Goal: Task Accomplishment & Management: Complete application form

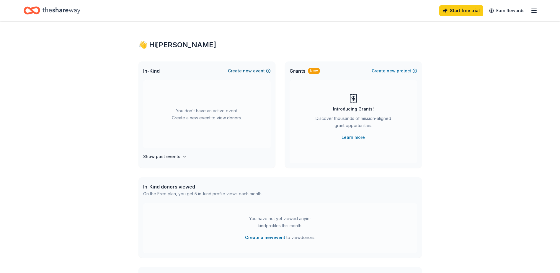
click at [247, 69] on span "new" at bounding box center [247, 70] width 9 height 7
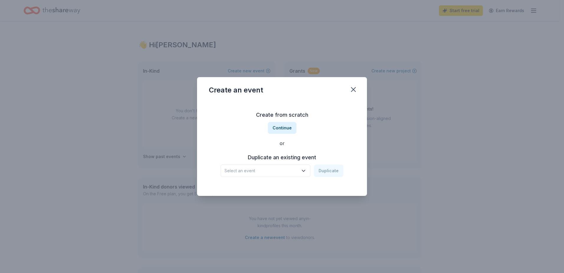
click at [264, 153] on h3 "Duplicate an existing event" at bounding box center [282, 157] width 123 height 9
click at [295, 172] on span "Select an event" at bounding box center [262, 170] width 74 height 7
click at [285, 128] on div "Create from scratch Continue or Duplicate an existing event Select an event Dup…" at bounding box center [282, 144] width 146 height 86
click at [284, 130] on button "Continue" at bounding box center [282, 128] width 29 height 12
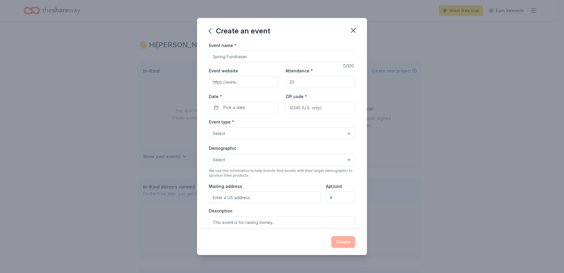
click at [223, 53] on input "Event name *" at bounding box center [282, 56] width 146 height 12
click at [228, 58] on input "Event name *" at bounding box center [282, 56] width 146 height 12
drag, startPoint x: 249, startPoint y: 55, endPoint x: 280, endPoint y: 53, distance: 31.6
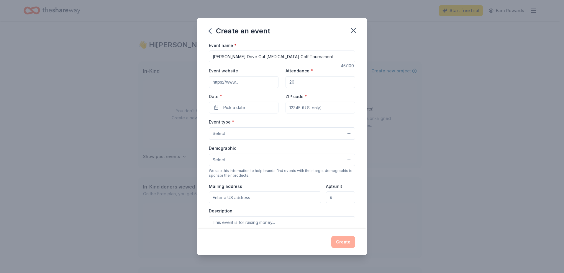
click at [280, 53] on input "[PERSON_NAME] Drive Out [MEDICAL_DATA] Golf Tournament" at bounding box center [282, 56] width 146 height 12
click at [283, 54] on input "[PERSON_NAME] Drive Out [MEDICAL_DATA] Golf Tournament" at bounding box center [282, 56] width 146 height 12
type input "[PERSON_NAME] Drive Out [MEDICAL_DATA] Golf Tournament"
drag, startPoint x: 212, startPoint y: 58, endPoint x: 334, endPoint y: 54, distance: 121.9
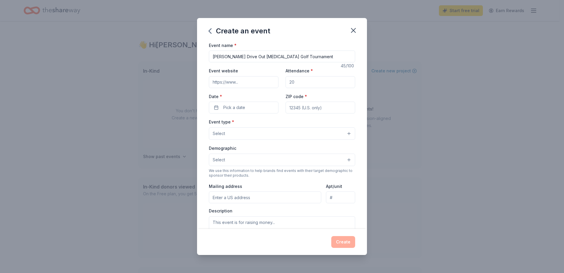
click at [334, 54] on input "[PERSON_NAME] Drive Out [MEDICAL_DATA] Golf Tournament" at bounding box center [282, 56] width 146 height 12
click at [290, 82] on input "Attendance *" at bounding box center [321, 82] width 70 height 12
type input "120"
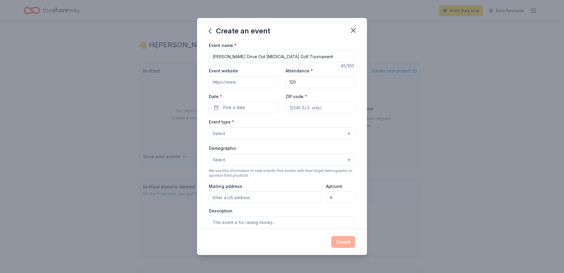
click at [235, 82] on input "Event website" at bounding box center [244, 82] width 70 height 12
click at [223, 84] on input "Event website" at bounding box center [244, 82] width 70 height 12
paste input "bit.ly/driveoutcancer25"
type input "bit.ly/driveoutcancer25"
click at [234, 108] on span "Pick a date" at bounding box center [234, 107] width 22 height 7
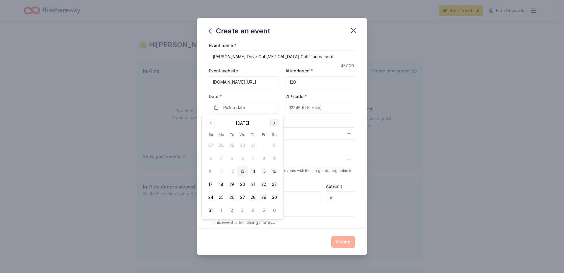
click at [277, 122] on button "Go to next month" at bounding box center [274, 123] width 8 height 8
click at [220, 159] on button "6" at bounding box center [221, 158] width 11 height 11
click at [300, 106] on input "ZIP code *" at bounding box center [321, 108] width 70 height 12
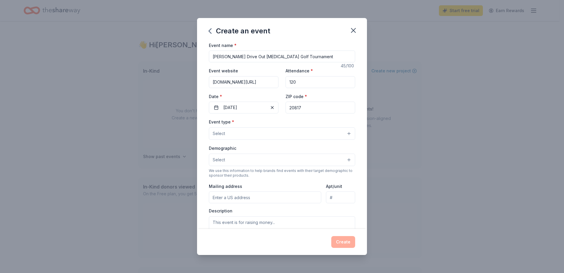
type input "20817"
click at [231, 133] on button "Select" at bounding box center [282, 133] width 146 height 12
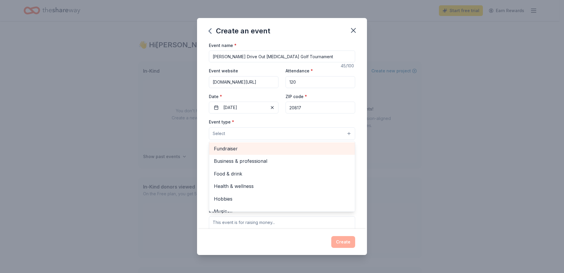
click at [234, 149] on span "Fundraiser" at bounding box center [282, 149] width 136 height 8
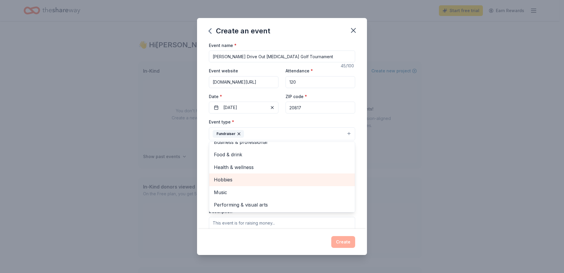
click at [221, 182] on span "Hobbies" at bounding box center [282, 180] width 136 height 8
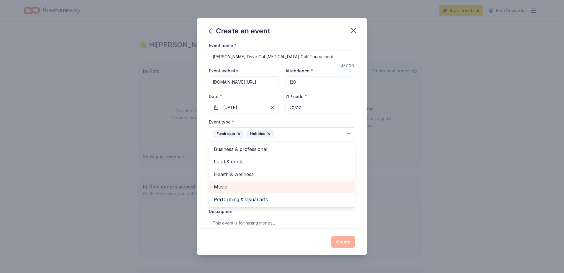
scroll to position [0, 0]
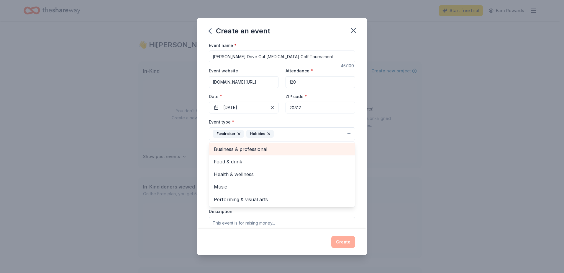
click at [237, 147] on span "Business & professional" at bounding box center [282, 149] width 136 height 8
click at [228, 150] on span "Food & drink" at bounding box center [282, 149] width 136 height 8
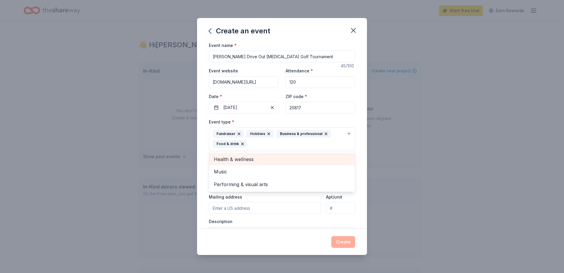
click at [230, 157] on span "Health & wellness" at bounding box center [282, 159] width 136 height 8
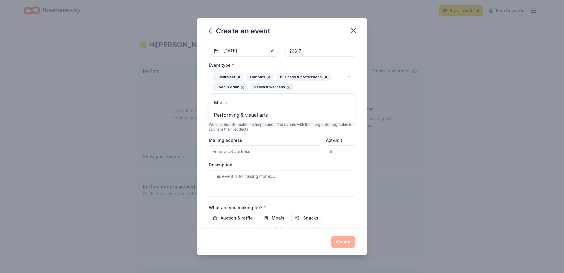
scroll to position [59, 0]
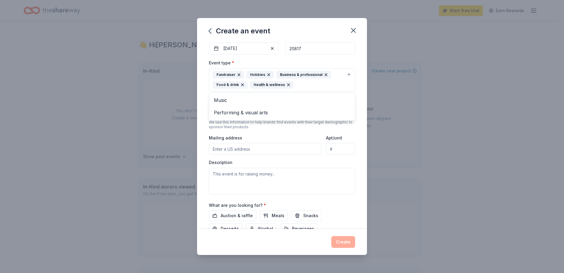
click at [230, 148] on div "Event type * Fundraiser Hobbies Business & professional Food & drink Health & w…" at bounding box center [282, 126] width 146 height 135
click at [230, 148] on input "Mailing address" at bounding box center [265, 149] width 112 height 12
type input "10100 Laureate Way, Bethesda, MD 20814"
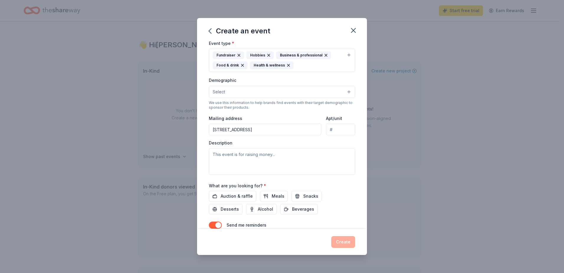
scroll to position [89, 0]
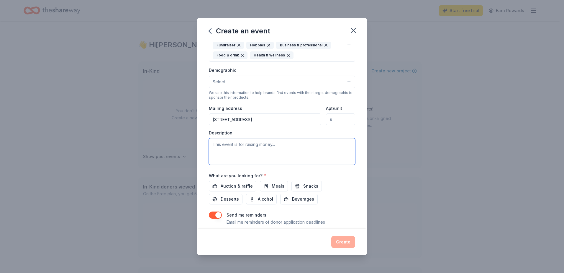
click at [242, 147] on textarea at bounding box center [282, 151] width 146 height 27
click at [236, 145] on textarea at bounding box center [282, 151] width 146 height 27
paste textarea "Hope Connections for Cancer Support is a cancer non-profit based in Bethesda, M…"
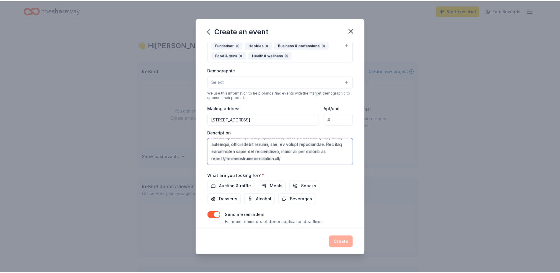
scroll to position [191, 0]
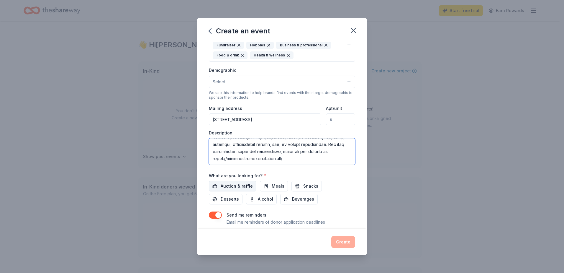
type textarea "Hope Connections for Cancer Support is a cancer non-profit based in Bethesda, M…"
click at [238, 186] on span "Auction & raffle" at bounding box center [237, 185] width 32 height 7
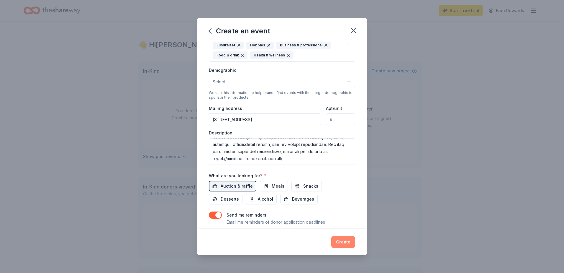
click at [346, 244] on button "Create" at bounding box center [343, 242] width 24 height 12
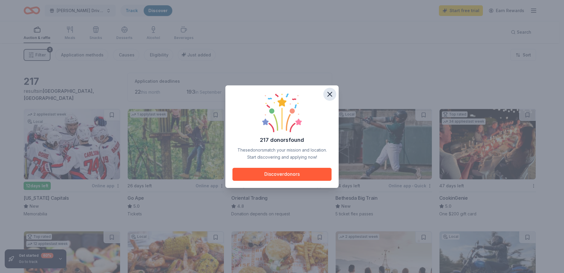
click at [328, 93] on icon "button" at bounding box center [330, 94] width 8 height 8
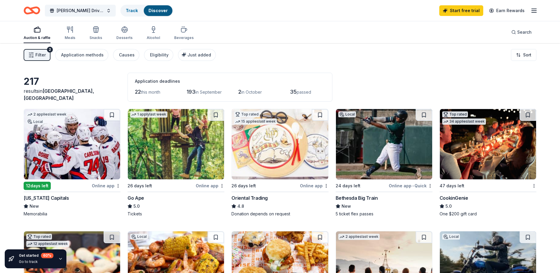
click at [60, 151] on img at bounding box center [72, 144] width 96 height 70
click at [163, 133] on img at bounding box center [176, 144] width 96 height 70
click at [262, 137] on img at bounding box center [280, 144] width 96 height 70
click at [384, 153] on img at bounding box center [384, 144] width 96 height 70
click at [486, 159] on img at bounding box center [488, 144] width 96 height 70
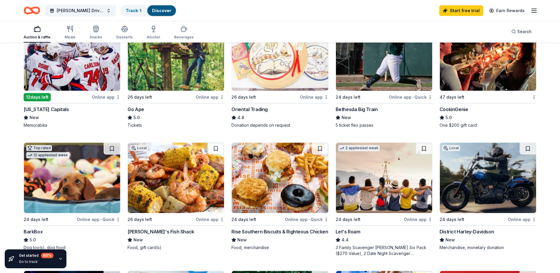
scroll to position [118, 0]
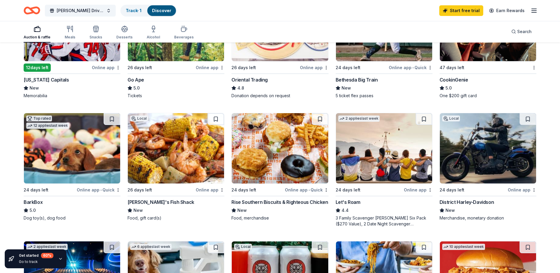
click at [274, 160] on img at bounding box center [280, 148] width 96 height 70
click at [156, 142] on img at bounding box center [176, 148] width 96 height 70
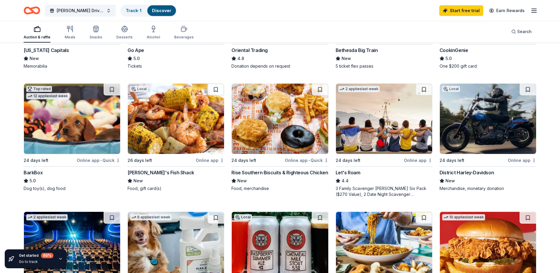
click at [482, 112] on img at bounding box center [488, 119] width 96 height 70
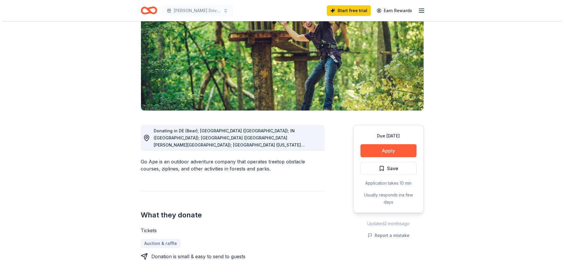
scroll to position [30, 0]
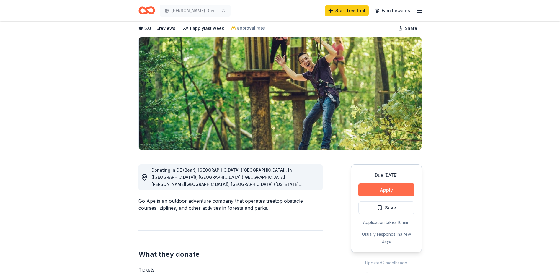
click at [380, 191] on button "Apply" at bounding box center [386, 189] width 56 height 13
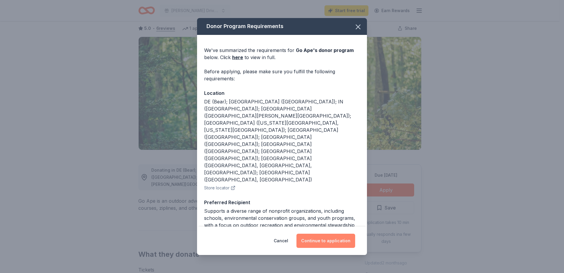
click at [332, 240] on button "Continue to application" at bounding box center [326, 240] width 59 height 14
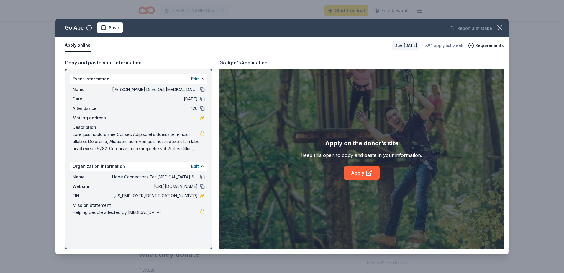
drag, startPoint x: 74, startPoint y: 63, endPoint x: 160, endPoint y: 58, distance: 86.3
click at [160, 58] on div "Copy and paste your information: Event information Edit Name Scott Ogden Drive …" at bounding box center [281, 154] width 453 height 200
click at [355, 175] on link "Apply" at bounding box center [362, 173] width 36 height 14
drag, startPoint x: 321, startPoint y: 155, endPoint x: 425, endPoint y: 156, distance: 104.5
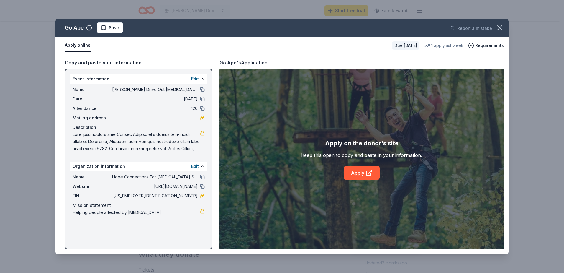
click at [425, 156] on div "Apply on the donor's site Keep this open to copy and paste in your information.…" at bounding box center [362, 159] width 285 height 180
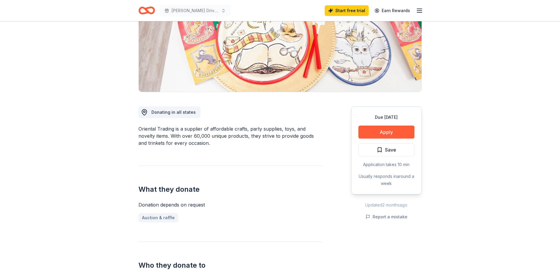
scroll to position [30, 0]
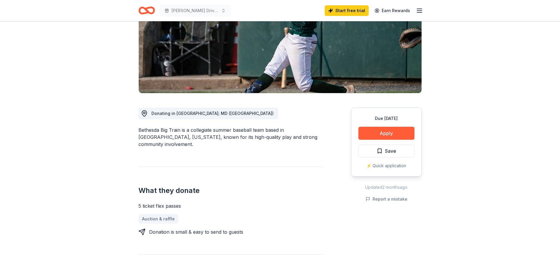
scroll to position [89, 0]
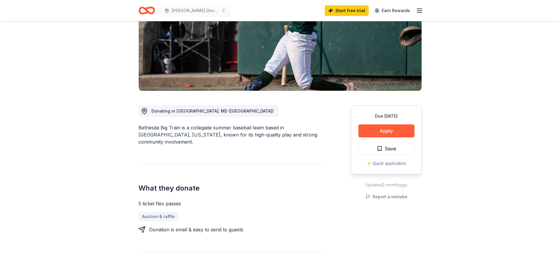
drag, startPoint x: 140, startPoint y: 198, endPoint x: 225, endPoint y: 200, distance: 84.7
click at [225, 200] on div "5 ticket flex passes Auction & raffle Donation is small & easy to send to guests" at bounding box center [230, 216] width 184 height 33
drag, startPoint x: 163, startPoint y: 125, endPoint x: 274, endPoint y: 134, distance: 111.3
click at [274, 134] on div "Bethesda Big Train is a collegiate summer baseball team based in [GEOGRAPHIC_DA…" at bounding box center [230, 134] width 184 height 21
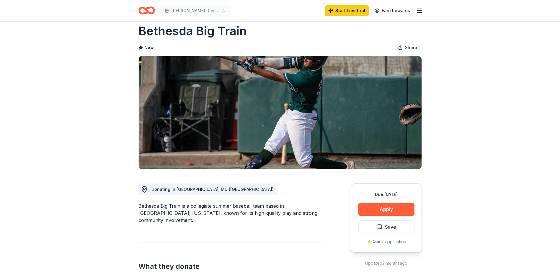
scroll to position [0, 0]
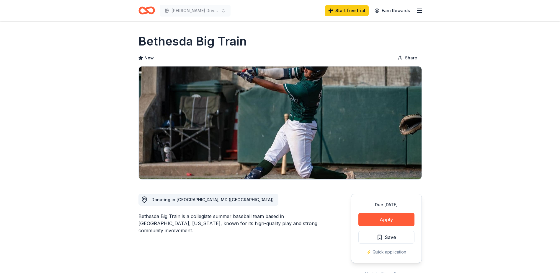
drag, startPoint x: 258, startPoint y: 43, endPoint x: 140, endPoint y: 43, distance: 117.8
click at [140, 43] on div "Bethesda Big Train" at bounding box center [279, 41] width 283 height 17
click at [143, 42] on h1 "Bethesda Big Train" at bounding box center [192, 41] width 108 height 17
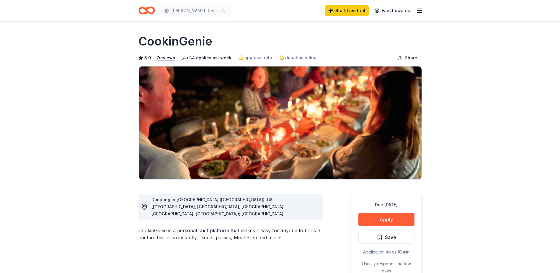
drag, startPoint x: 157, startPoint y: 231, endPoint x: 287, endPoint y: 236, distance: 130.3
click at [287, 236] on div "CookinGenie is a personal chef platform that makes it easy for anyone to book a…" at bounding box center [230, 234] width 184 height 14
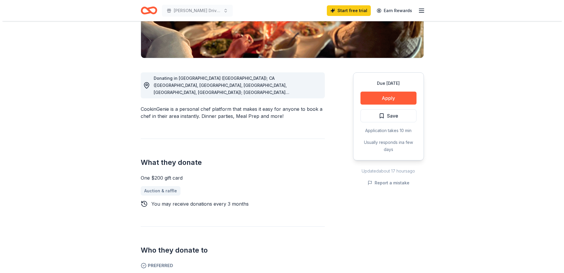
scroll to position [118, 0]
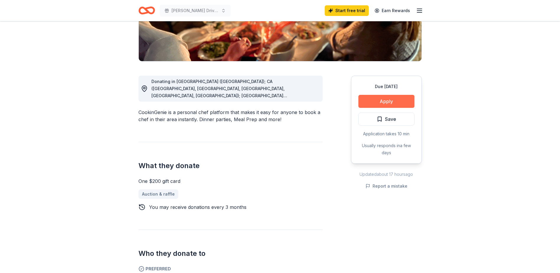
click at [391, 104] on button "Apply" at bounding box center [386, 101] width 56 height 13
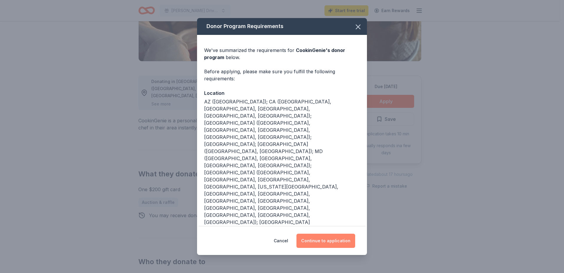
click at [335, 240] on button "Continue to application" at bounding box center [326, 240] width 59 height 14
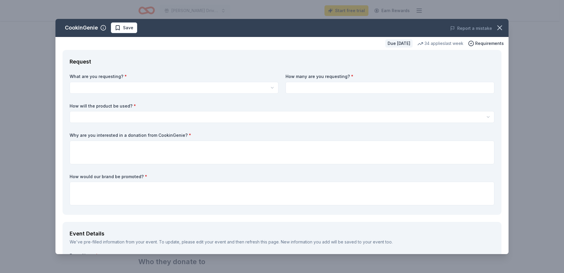
scroll to position [0, 0]
click at [94, 83] on html "Scott Ogden Drive Out Cancer Golf Tournament Start free trial Earn Rewards Due …" at bounding box center [282, 136] width 564 height 273
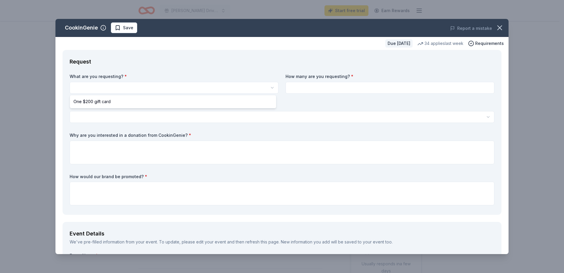
select select "One $200 gift card"
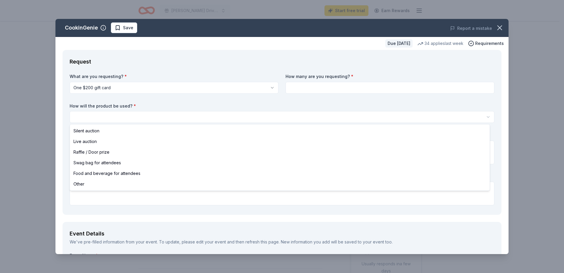
click at [106, 117] on html "Scott Ogden Drive Out Cancer Golf Tournament Start free trial Earn Rewards Due …" at bounding box center [282, 136] width 564 height 273
select select "raffleDoorPrize"
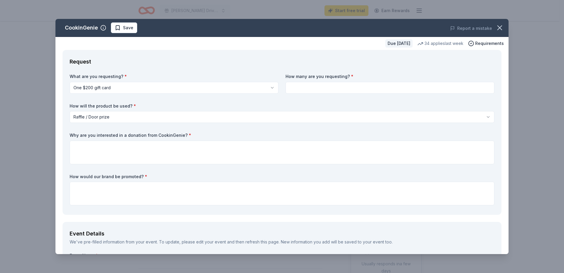
click at [104, 115] on html "Scott Ogden Drive Out Cancer Golf Tournament Start free trial Earn Rewards Due …" at bounding box center [282, 136] width 564 height 273
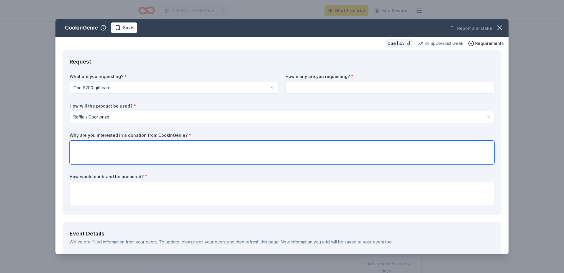
click at [104, 154] on textarea at bounding box center [282, 152] width 425 height 24
type textarea "Our general crowd is full of foodies and love entertaining. This would make a w…"
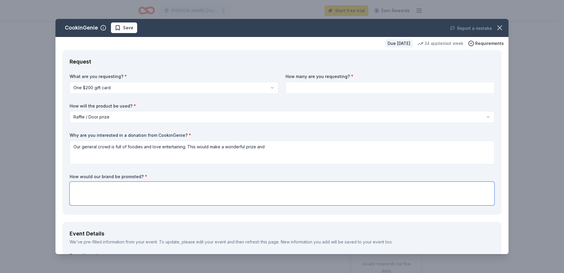
click at [115, 187] on textarea at bounding box center [282, 194] width 425 height 24
drag, startPoint x: 143, startPoint y: 187, endPoint x: 121, endPoint y: 188, distance: 21.6
click at [121, 188] on textarea "on our social media and throughout the events raffle & auction" at bounding box center [282, 194] width 425 height 24
type textarea "on our social media and on sinage throughout the events raffle & auction areas.…"
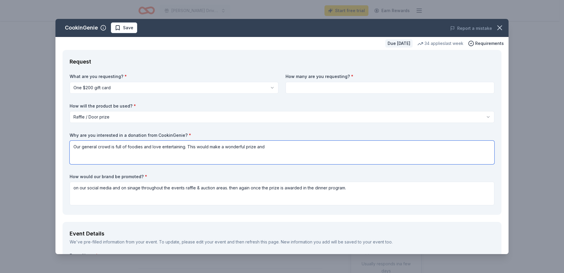
drag, startPoint x: 117, startPoint y: 142, endPoint x: 266, endPoint y: 148, distance: 148.6
click at [266, 148] on textarea "Our general crowd is full of foodies and love entertaining. This would make a w…" at bounding box center [282, 152] width 425 height 24
click at [339, 145] on textarea "Our general crowd is full of foodies and love entertaining. This would make a w…" at bounding box center [282, 152] width 425 height 24
click at [331, 157] on textarea "Our general crowd is full of foodies and love entertaining. This would make a w…" at bounding box center [282, 152] width 425 height 24
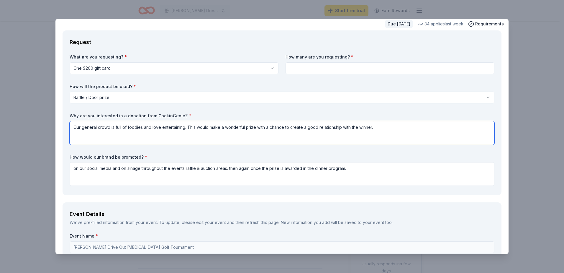
scroll to position [89, 0]
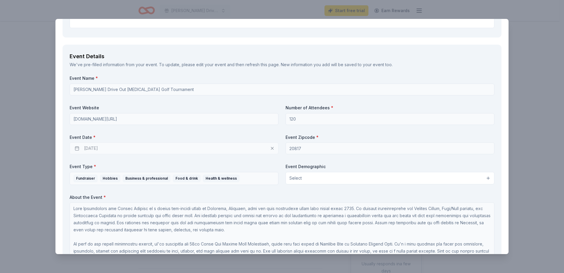
type textarea "Our general crowd is full of foodies and love entertaining. This would make a w…"
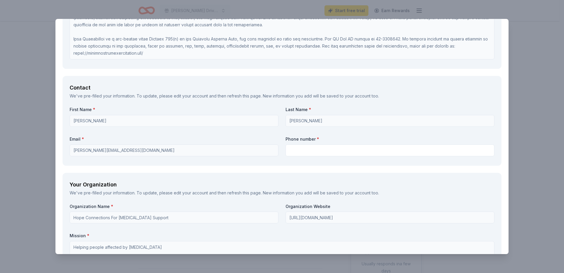
scroll to position [469, 0]
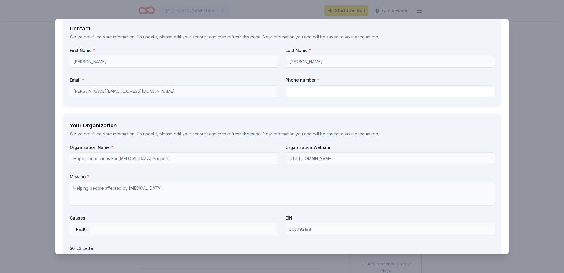
type textarea "on our social media and on signage throughout the events raffle & auction areas…"
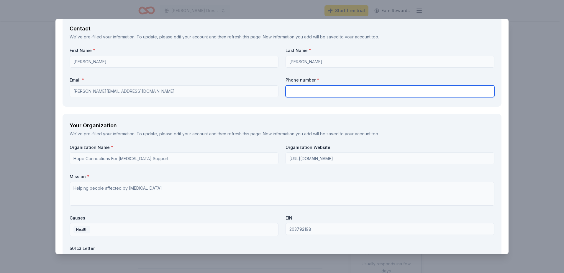
click at [307, 93] on input "text" at bounding box center [390, 91] width 209 height 12
type input "301-634-7512"
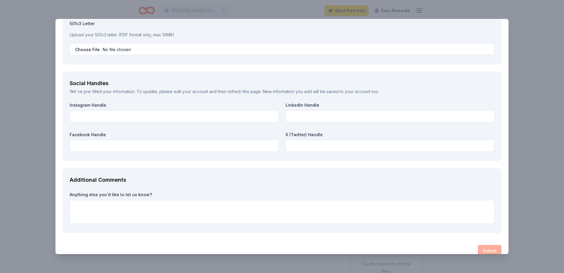
scroll to position [703, 0]
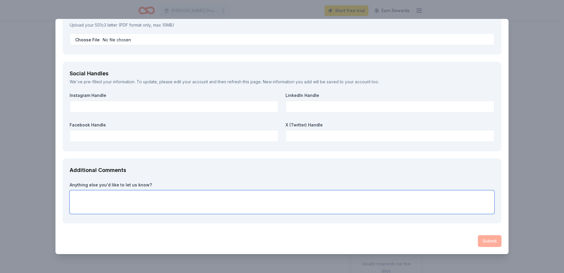
drag, startPoint x: 221, startPoint y: 198, endPoint x: 213, endPoint y: 202, distance: 9.0
click at [220, 198] on textarea at bounding box center [282, 202] width 425 height 24
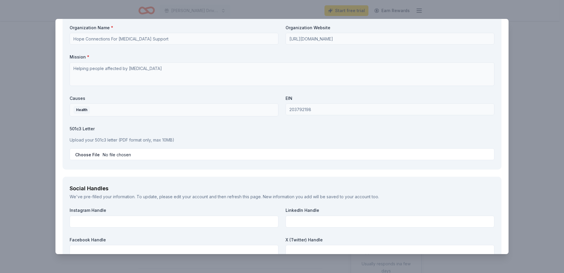
scroll to position [585, 0]
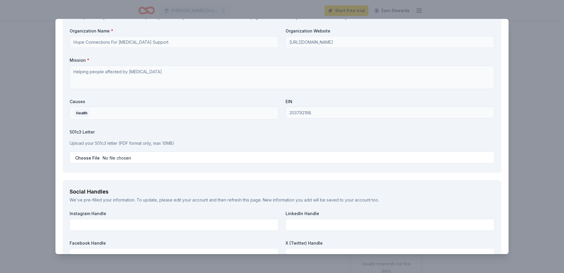
drag, startPoint x: 100, startPoint y: 143, endPoint x: 185, endPoint y: 145, distance: 85.0
click at [185, 145] on p "Upload your 501c3 letter (PDF format only, max 10MB)" at bounding box center [282, 143] width 425 height 7
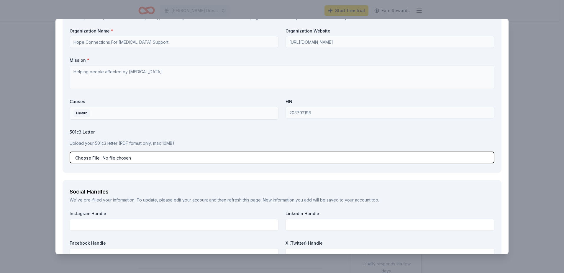
click at [90, 160] on input "file" at bounding box center [282, 157] width 425 height 12
type input "C:\fakepath\IRS Determination Letter (1).pdf"
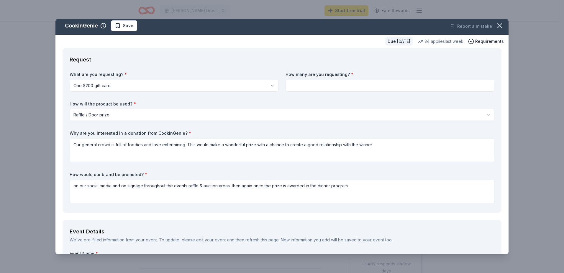
scroll to position [0, 0]
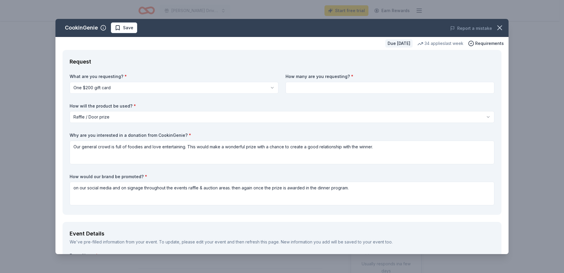
click at [306, 88] on input at bounding box center [390, 88] width 209 height 12
type input "1"
click at [241, 61] on div "Request" at bounding box center [282, 61] width 425 height 9
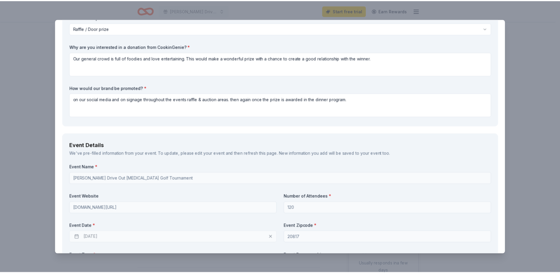
scroll to position [703, 0]
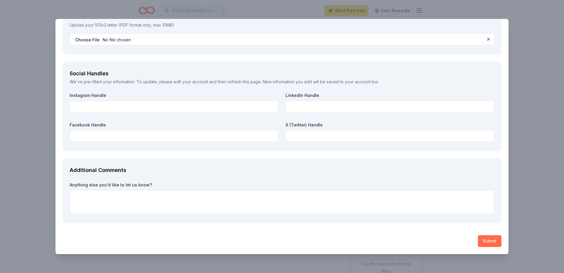
click at [482, 239] on button "Submit" at bounding box center [490, 241] width 24 height 12
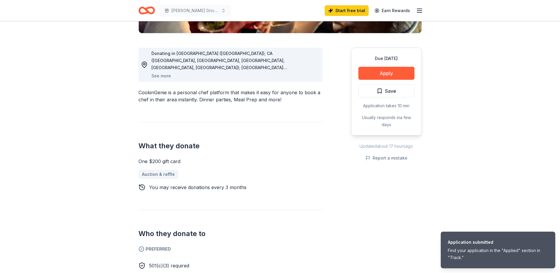
scroll to position [148, 0]
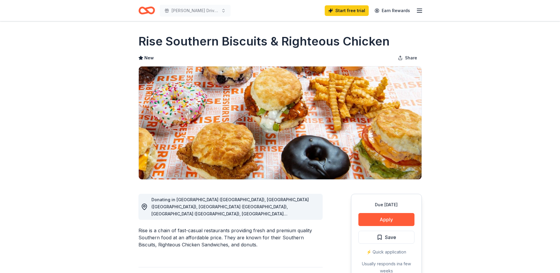
drag, startPoint x: 210, startPoint y: 207, endPoint x: 303, endPoint y: 206, distance: 93.3
click at [303, 206] on span "Donating in [GEOGRAPHIC_DATA] ([GEOGRAPHIC_DATA]), [GEOGRAPHIC_DATA] ([GEOGRAPH…" at bounding box center [229, 224] width 157 height 55
drag, startPoint x: 169, startPoint y: 207, endPoint x: 305, endPoint y: 205, distance: 135.8
click at [305, 205] on span "Donating in [GEOGRAPHIC_DATA] ([GEOGRAPHIC_DATA]), [GEOGRAPHIC_DATA] ([GEOGRAPH…" at bounding box center [229, 224] width 157 height 55
drag, startPoint x: 169, startPoint y: 216, endPoint x: 200, endPoint y: 215, distance: 30.7
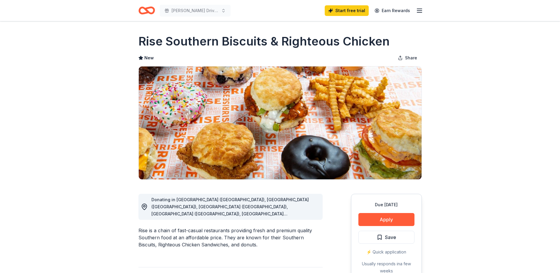
click at [197, 216] on div "Donating in [GEOGRAPHIC_DATA] ([GEOGRAPHIC_DATA]), [GEOGRAPHIC_DATA] ([GEOGRAPH…" at bounding box center [234, 206] width 166 height 21
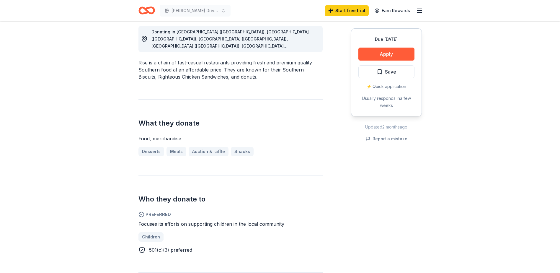
scroll to position [177, 0]
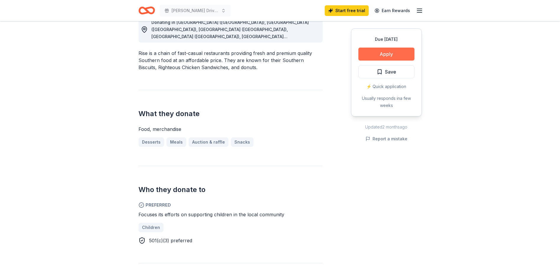
click at [393, 58] on button "Apply" at bounding box center [386, 54] width 56 height 13
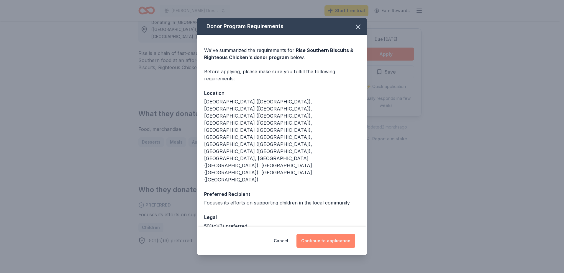
click at [339, 233] on button "Continue to application" at bounding box center [326, 240] width 59 height 14
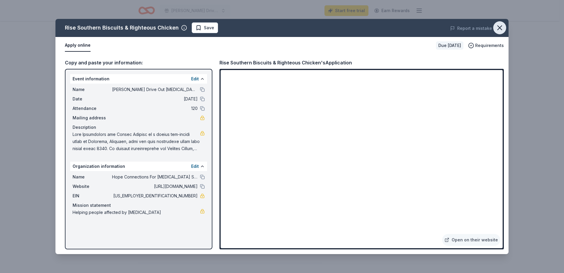
click at [502, 25] on icon "button" at bounding box center [500, 28] width 8 height 8
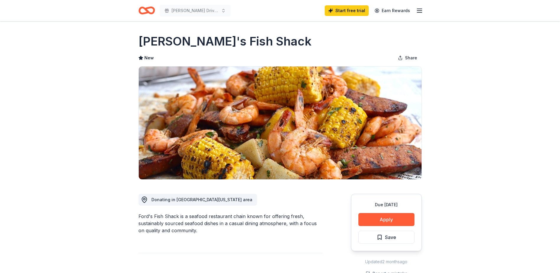
drag, startPoint x: 167, startPoint y: 198, endPoint x: 267, endPoint y: 199, distance: 100.6
drag, startPoint x: 267, startPoint y: 199, endPoint x: 131, endPoint y: 199, distance: 136.1
click at [207, 44] on h1 "[PERSON_NAME]'s Fish Shack" at bounding box center [224, 41] width 173 height 17
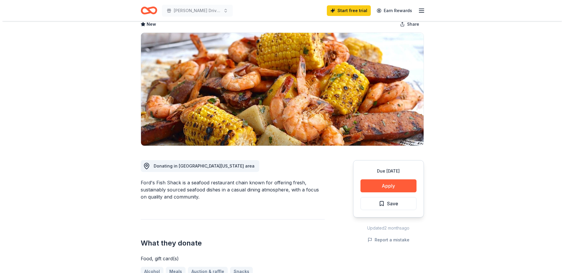
scroll to position [59, 0]
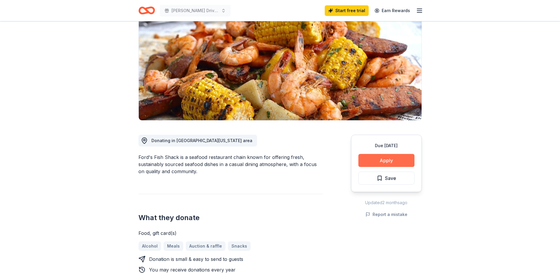
click at [393, 158] on button "Apply" at bounding box center [386, 160] width 56 height 13
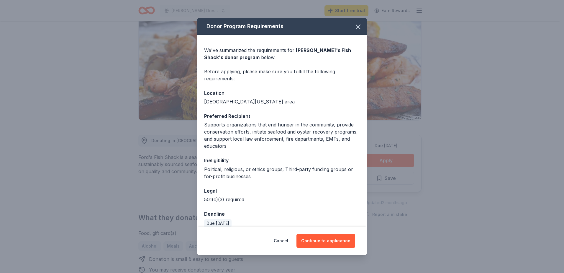
scroll to position [8, 0]
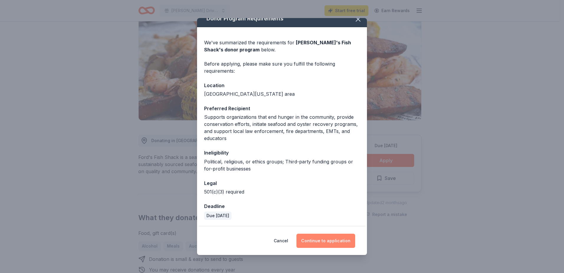
click at [326, 248] on button "Continue to application" at bounding box center [326, 240] width 59 height 14
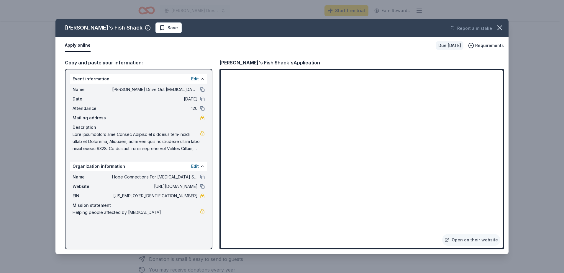
click at [220, 142] on div "Open on their website" at bounding box center [362, 159] width 285 height 180
